Goal: Task Accomplishment & Management: Complete application form

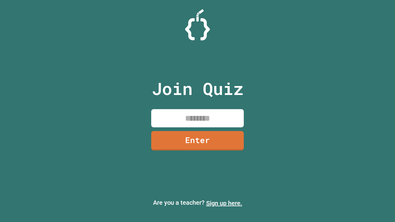
click at [224, 203] on link "Sign up here." at bounding box center [224, 203] width 36 height 7
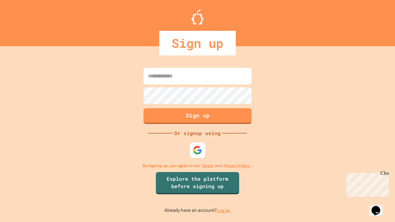
click at [224, 210] on link "Log in." at bounding box center [223, 210] width 14 height 6
